Goal: Find specific page/section: Find specific page/section

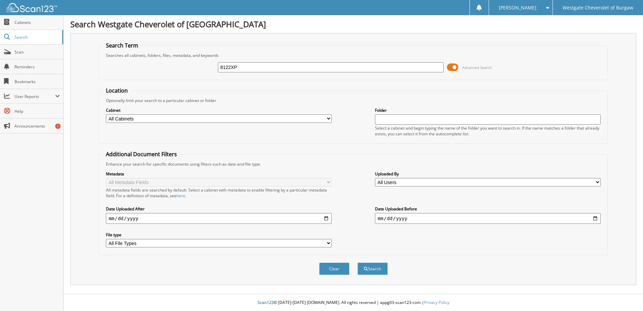
type input "8122XP"
click at [357, 262] on button "Search" at bounding box center [372, 268] width 30 height 12
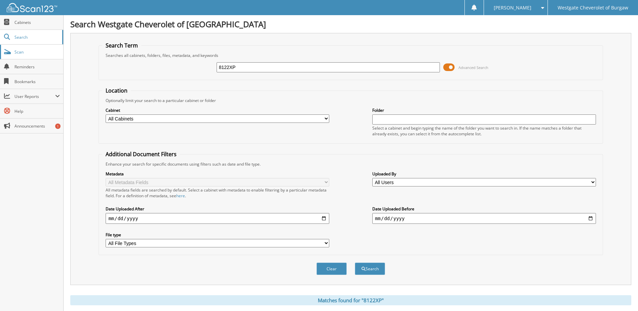
click at [28, 51] on span "Scan" at bounding box center [36, 52] width 45 height 6
